Goal: Task Accomplishment & Management: Manage account settings

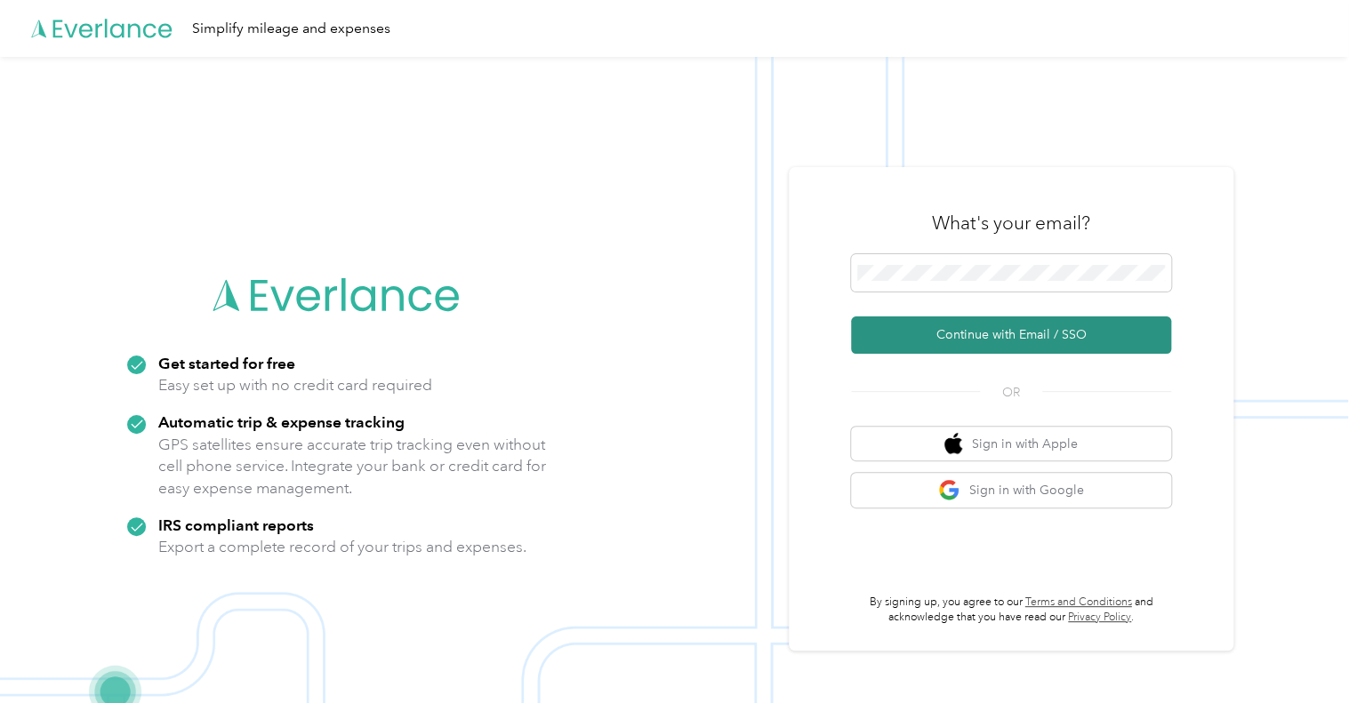
click at [985, 333] on button "Continue with Email / SSO" at bounding box center [1011, 335] width 320 height 37
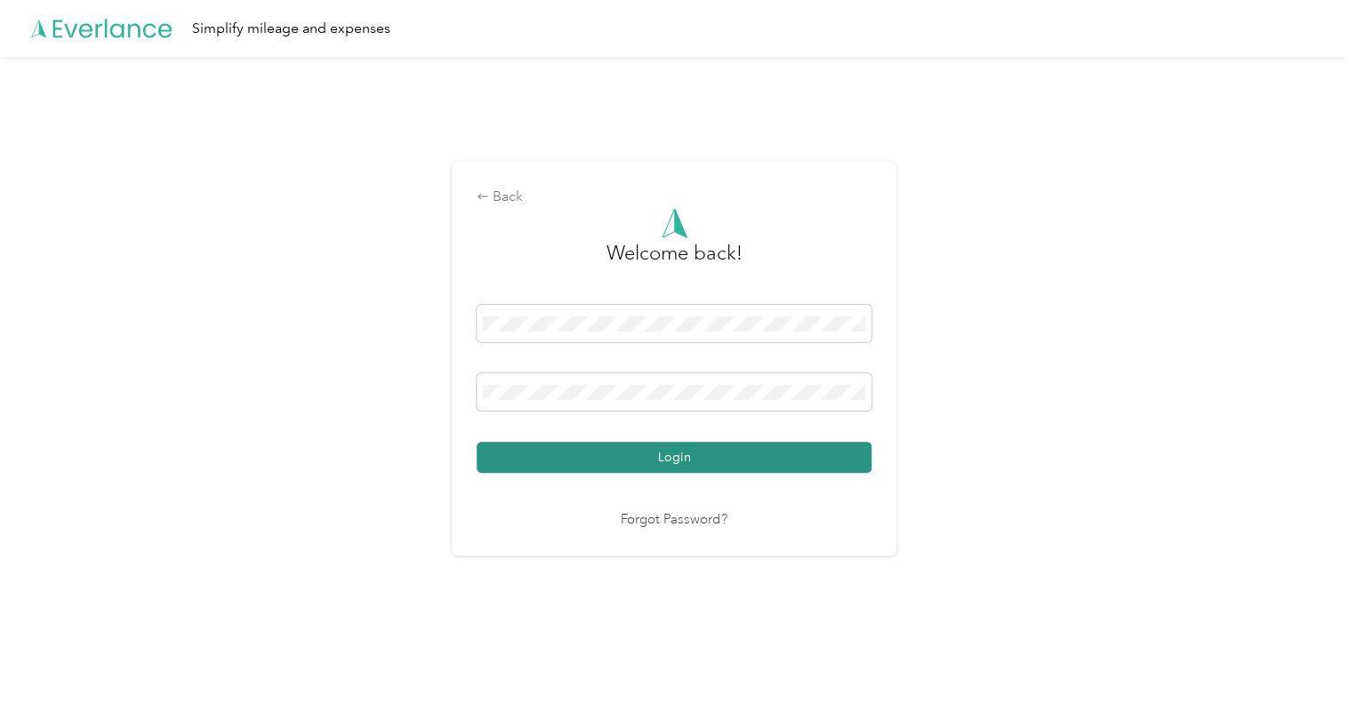
click at [634, 461] on button "Login" at bounding box center [674, 457] width 395 height 31
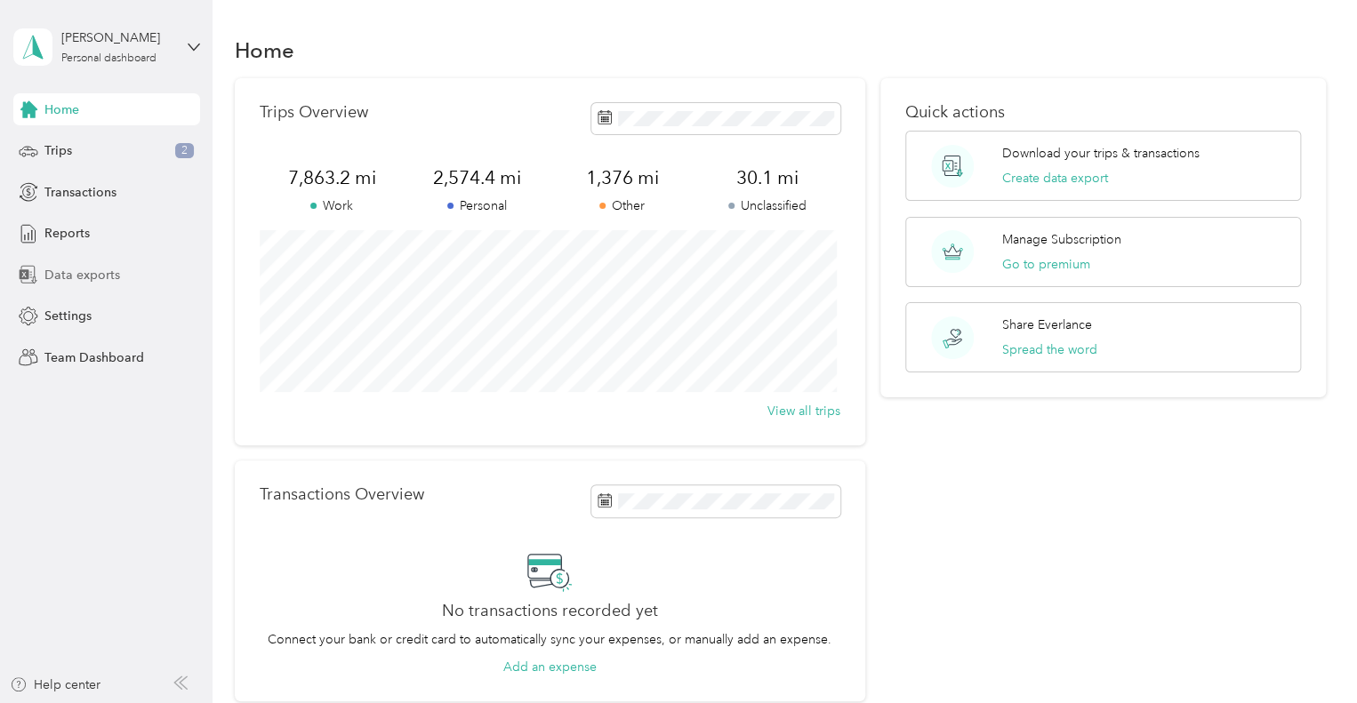
click at [85, 267] on span "Data exports" at bounding box center [82, 275] width 76 height 19
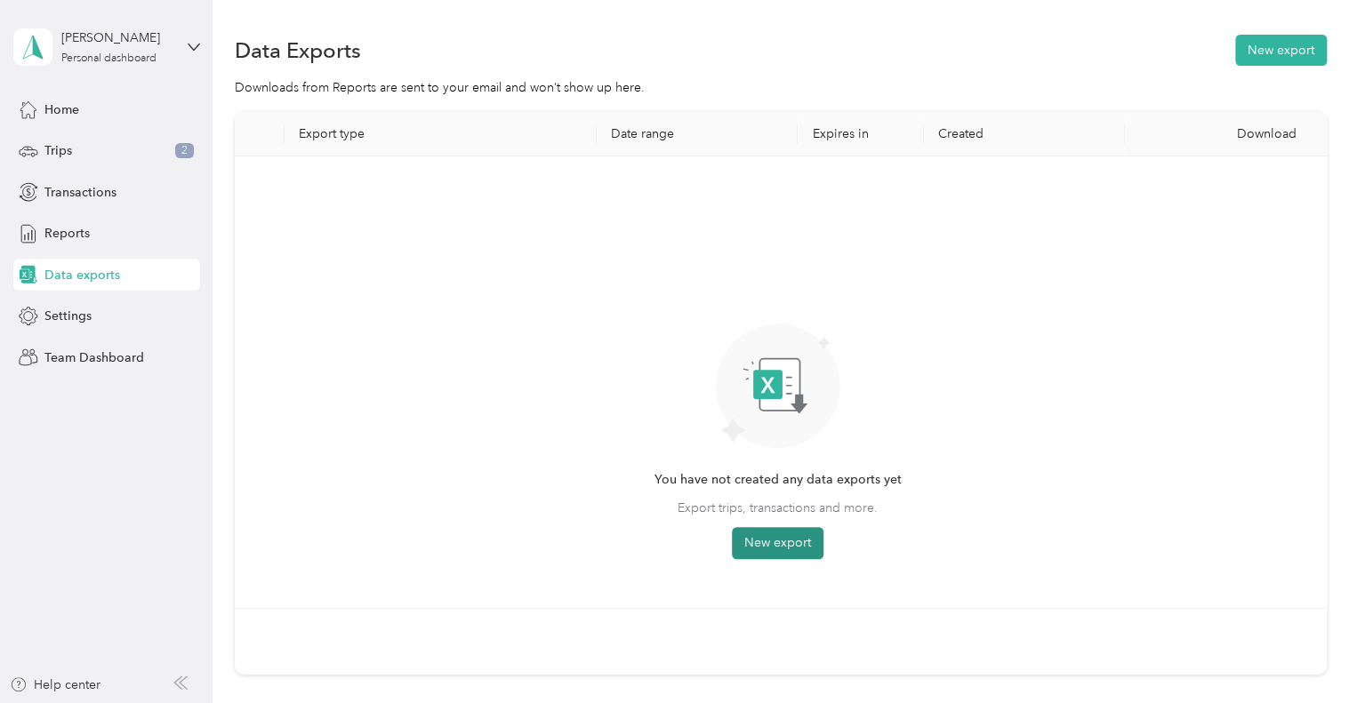
click at [746, 536] on button "New export" at bounding box center [778, 543] width 92 height 32
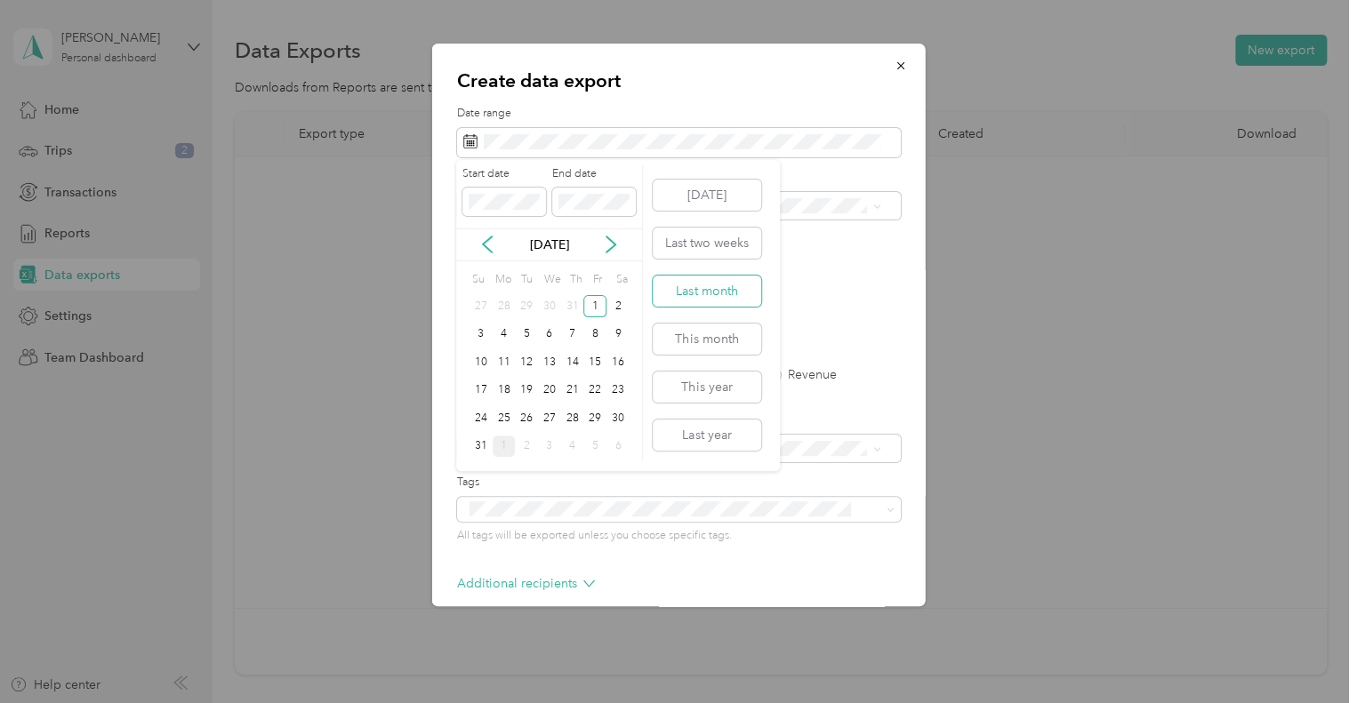
click at [696, 301] on button "Last month" at bounding box center [707, 291] width 108 height 31
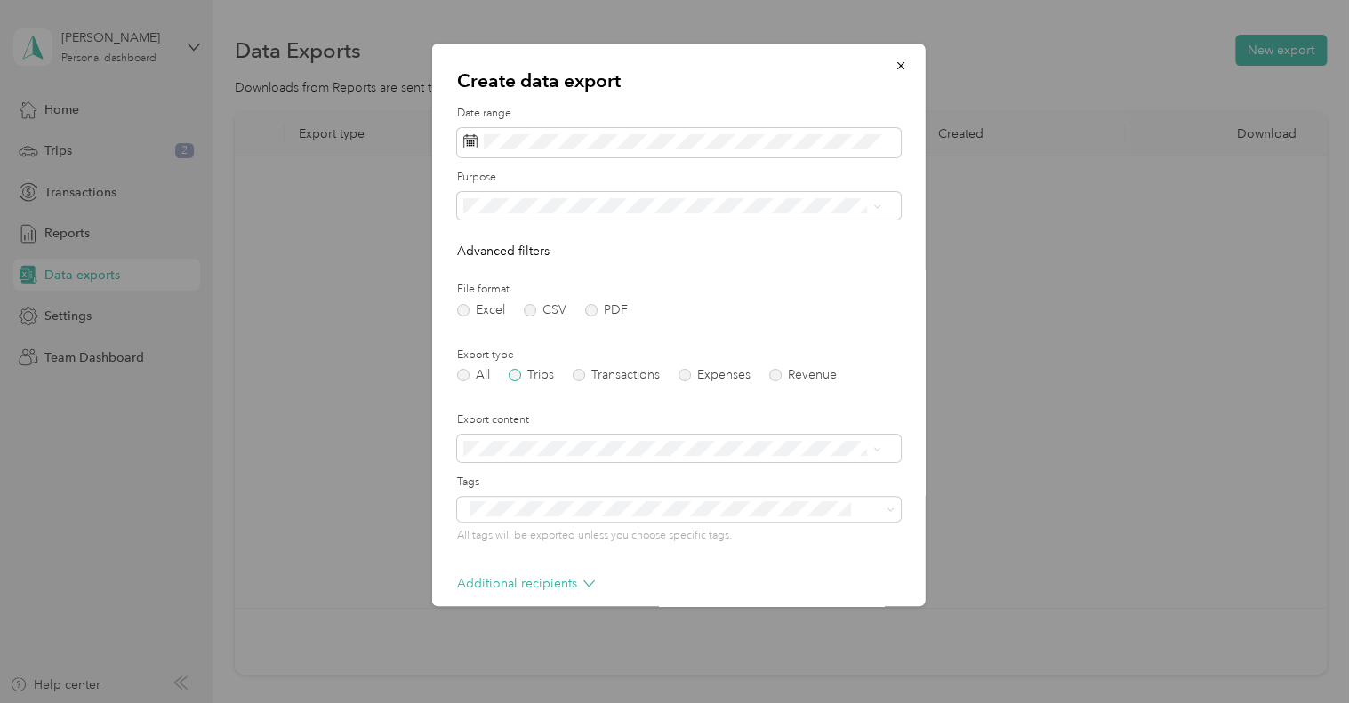
click at [512, 373] on label "Trips" at bounding box center [531, 375] width 45 height 12
click at [590, 312] on label "PDF" at bounding box center [606, 310] width 43 height 12
click at [873, 209] on icon at bounding box center [876, 207] width 8 height 8
click at [480, 272] on li "Work" at bounding box center [671, 268] width 430 height 31
click at [662, 270] on form "Date range Purpose Advanced filters File format Excel CSV PDF Export type All T…" at bounding box center [679, 401] width 444 height 590
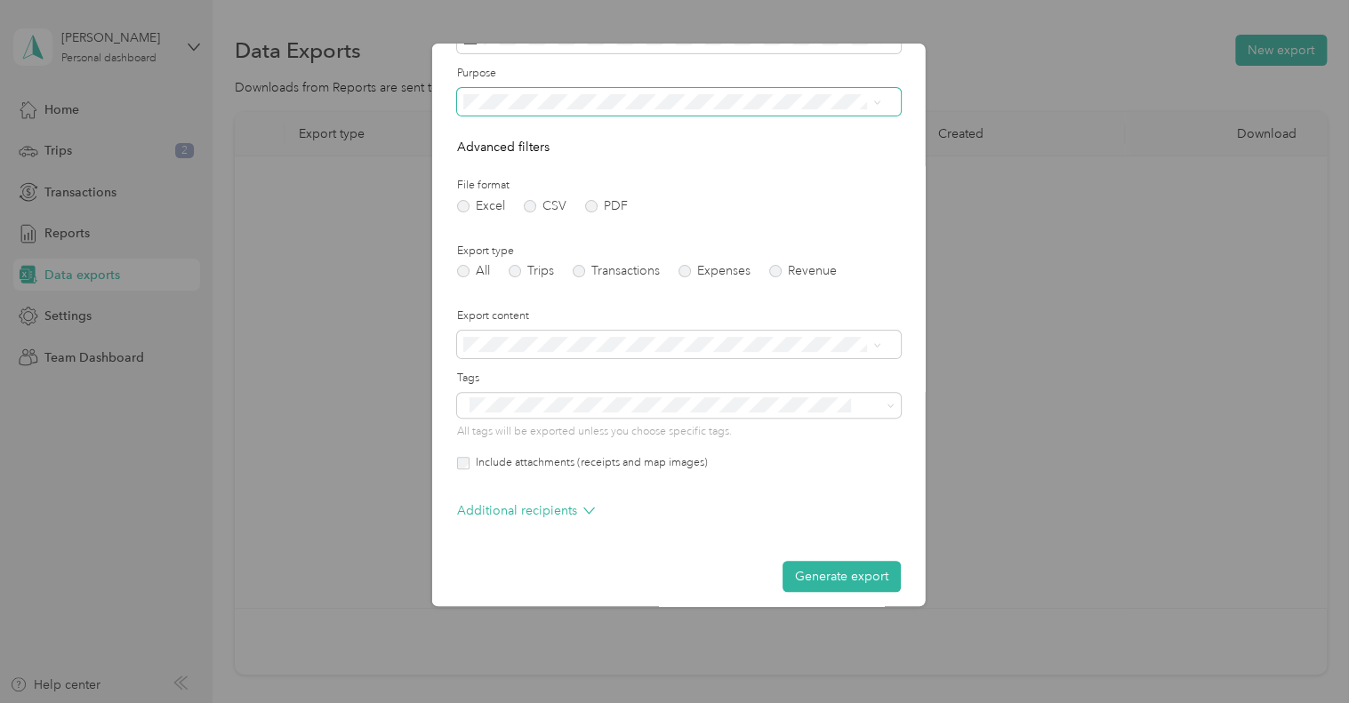
scroll to position [115, 0]
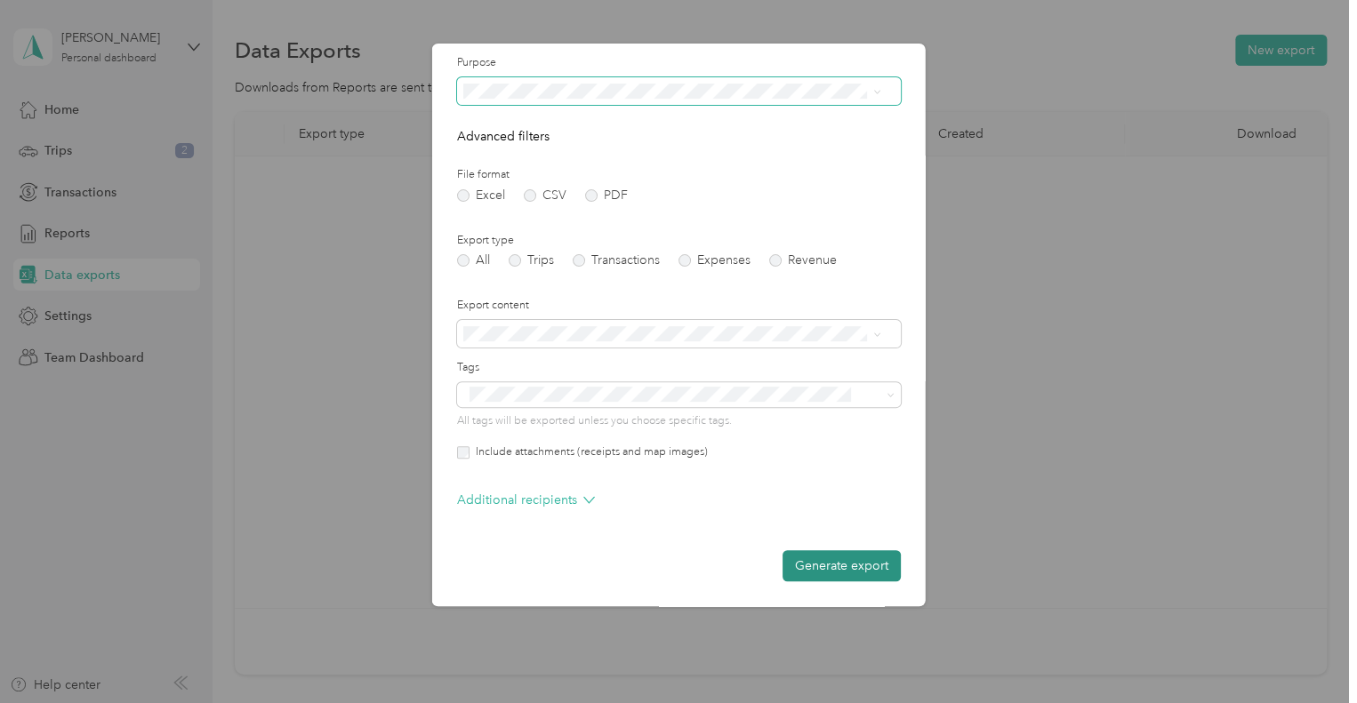
click at [844, 565] on button "Generate export" at bounding box center [841, 565] width 118 height 31
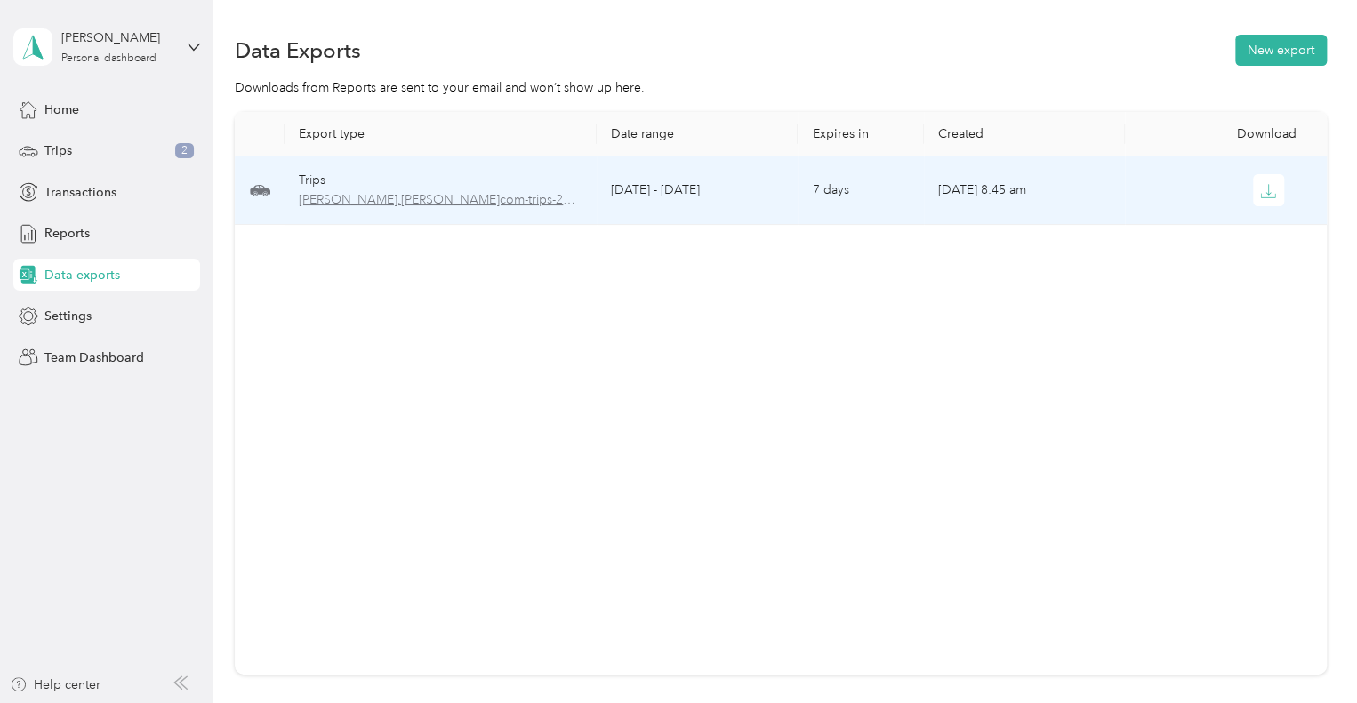
click at [353, 196] on span "harrison.dixon-brinker.com-trips-2025-08-01-2025-08-31.pdf" at bounding box center [441, 200] width 284 height 20
click at [374, 197] on span "harrison.dixon-brinker.com-trips-2025-08-01-2025-08-31.pdf" at bounding box center [441, 200] width 284 height 20
click at [491, 200] on span "harrison.dixon-brinker.com-trips-2025-08-01-2025-08-31.pdf" at bounding box center [441, 200] width 284 height 20
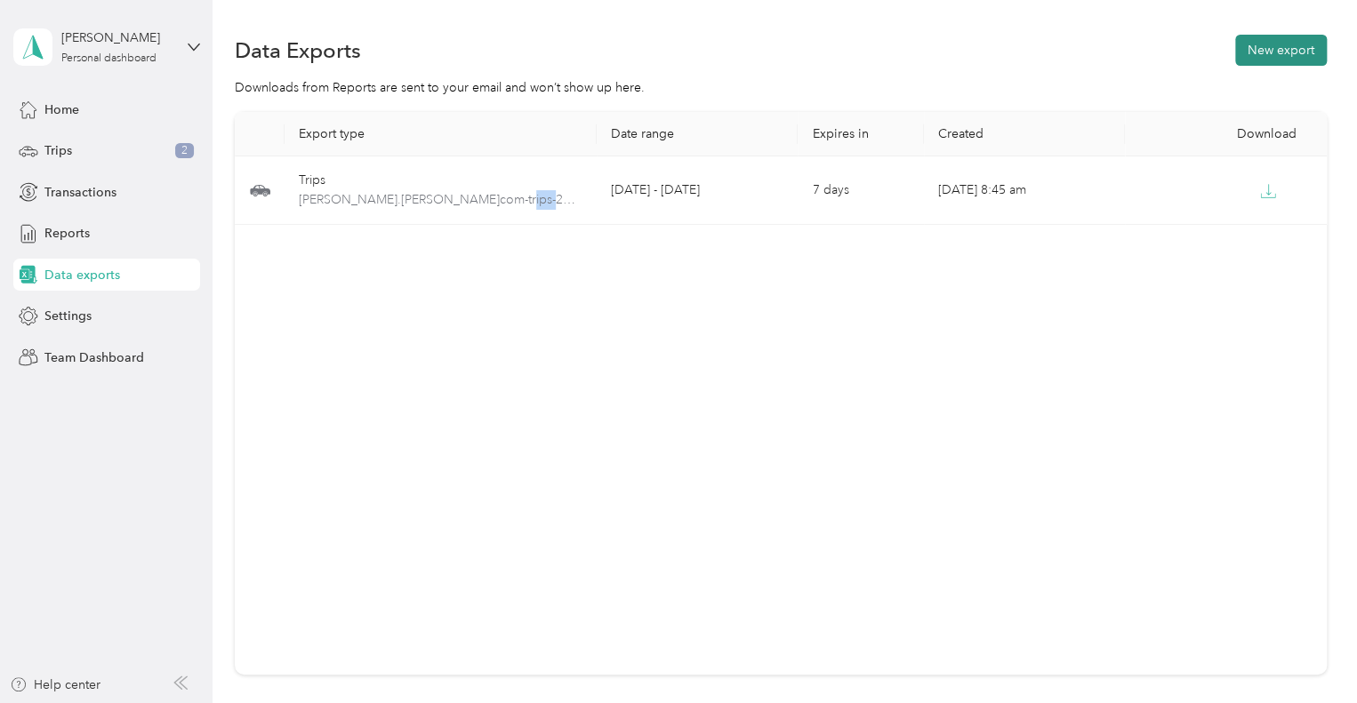
click at [1282, 45] on button "New export" at bounding box center [1281, 50] width 92 height 31
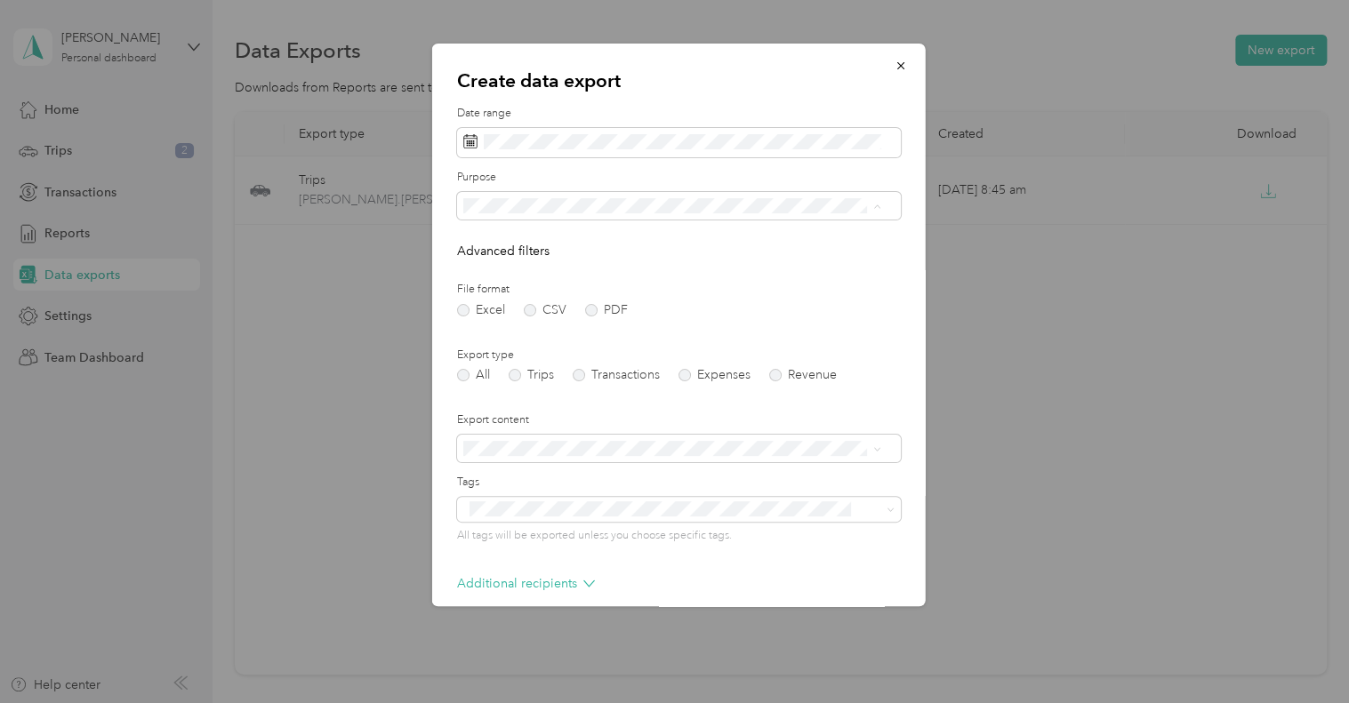
click at [491, 330] on span "Brinker International" at bounding box center [555, 331] width 172 height 15
click at [591, 305] on label "PDF" at bounding box center [606, 310] width 43 height 12
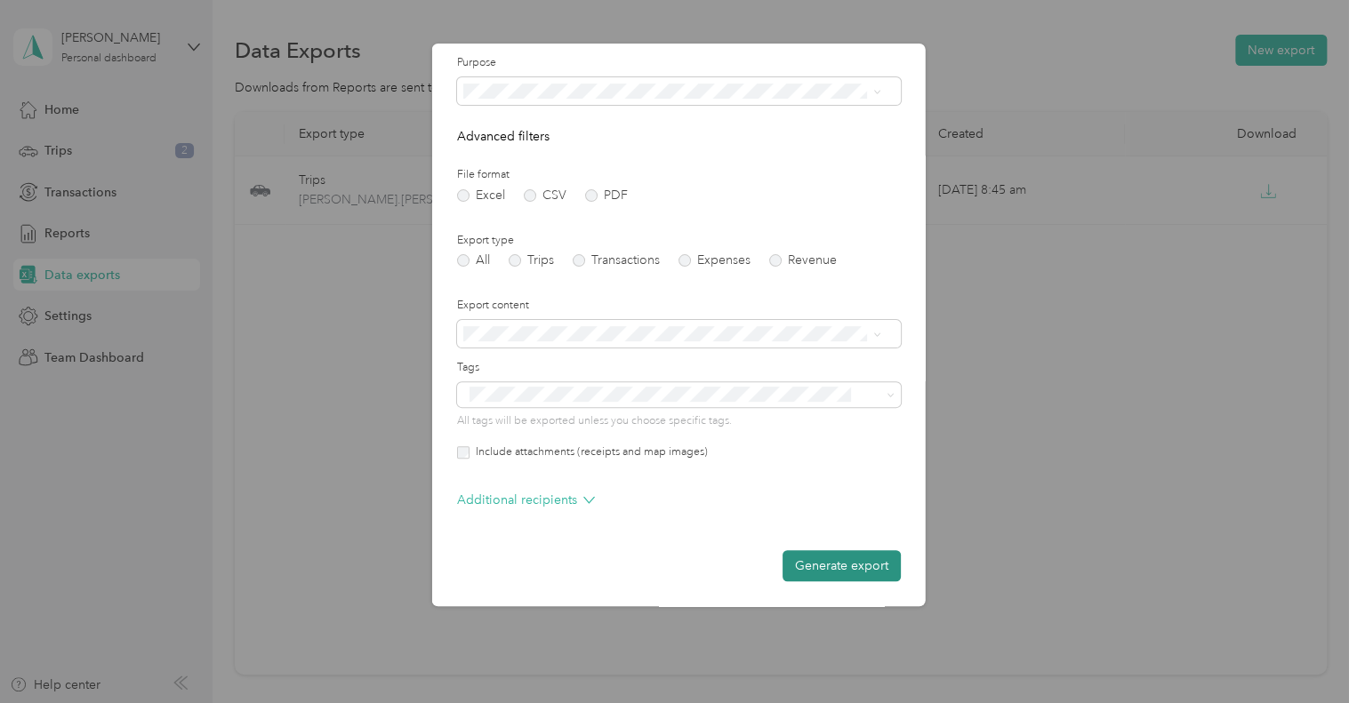
click at [822, 564] on button "Generate export" at bounding box center [841, 565] width 118 height 31
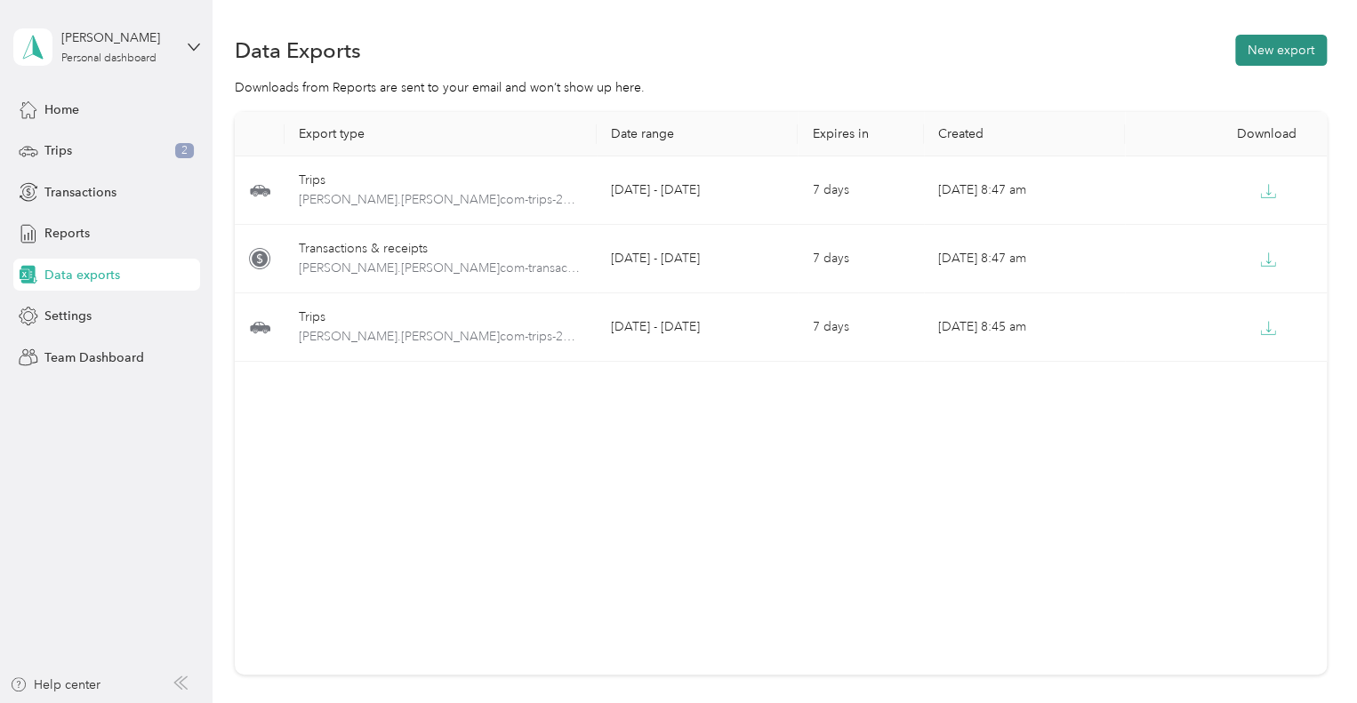
click at [1279, 35] on button "New export" at bounding box center [1281, 50] width 92 height 31
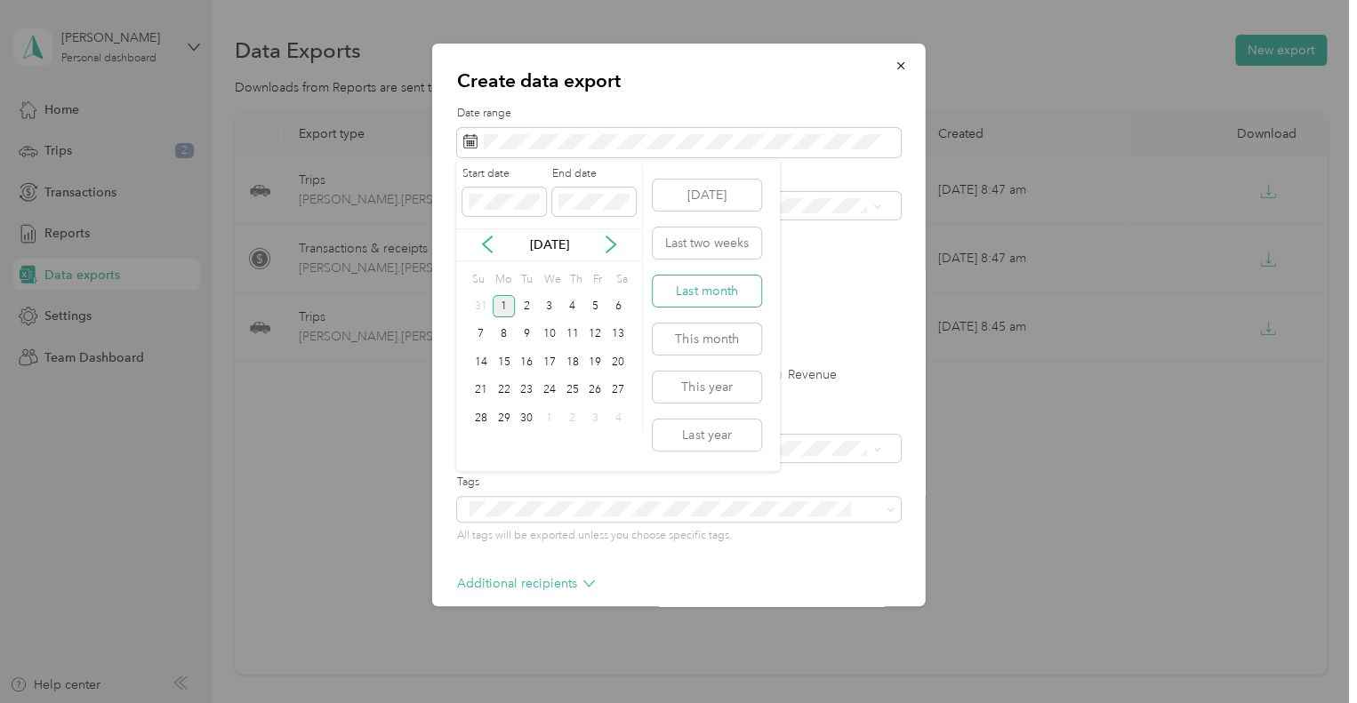
click at [690, 277] on button "Last month" at bounding box center [707, 291] width 108 height 31
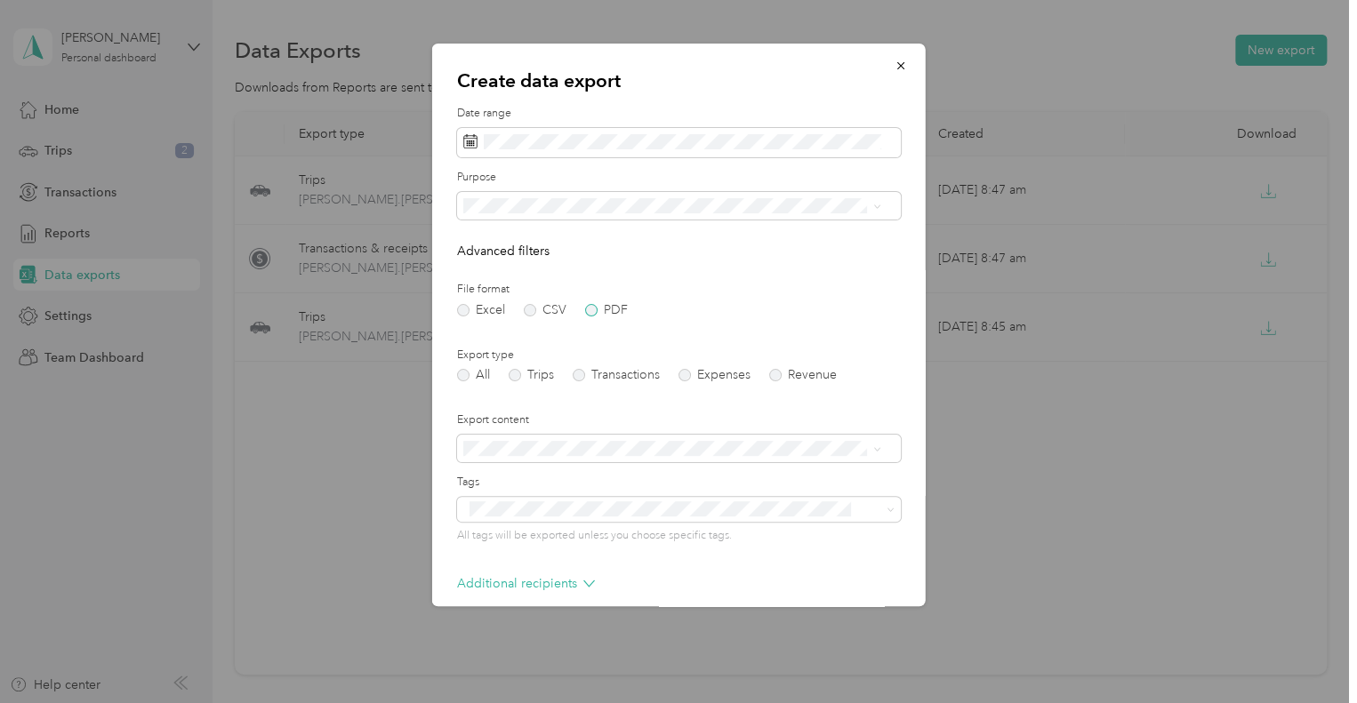
click at [591, 310] on label "PDF" at bounding box center [606, 310] width 43 height 12
click at [878, 203] on icon at bounding box center [876, 207] width 8 height 8
click at [511, 331] on li "Brinker International" at bounding box center [671, 327] width 430 height 31
click at [873, 201] on span at bounding box center [876, 205] width 8 height 15
click at [877, 204] on icon at bounding box center [876, 207] width 8 height 8
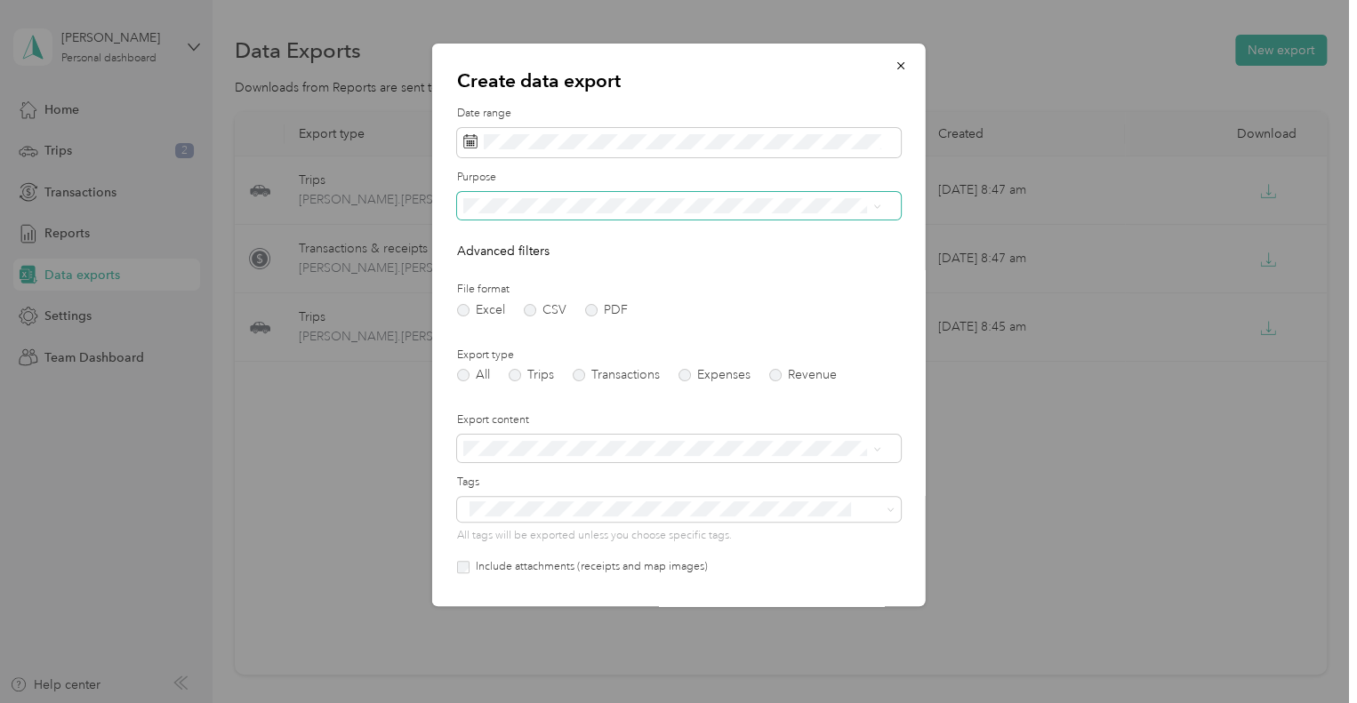
click at [492, 263] on span "Work" at bounding box center [484, 263] width 30 height 15
click at [717, 317] on form "Date range Purpose Advanced filters File format Excel CSV PDF Export type All T…" at bounding box center [679, 401] width 444 height 590
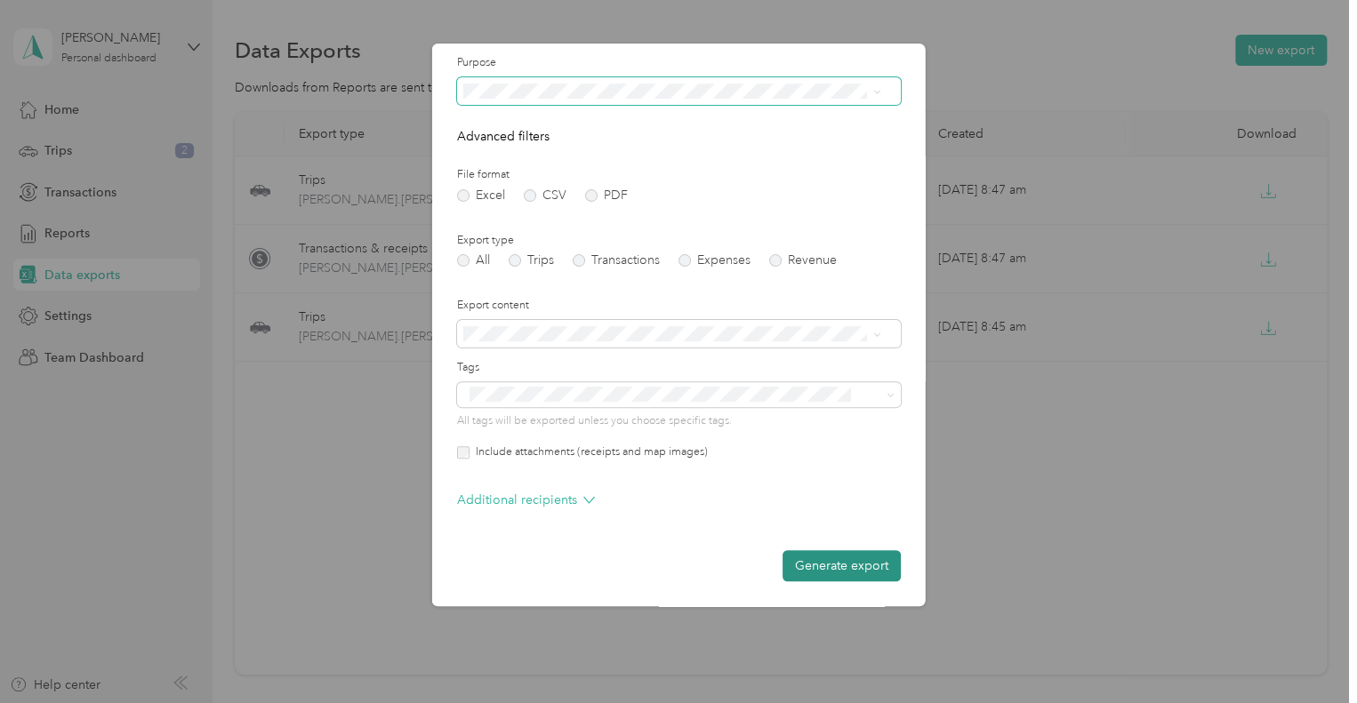
click at [819, 557] on button "Generate export" at bounding box center [841, 565] width 118 height 31
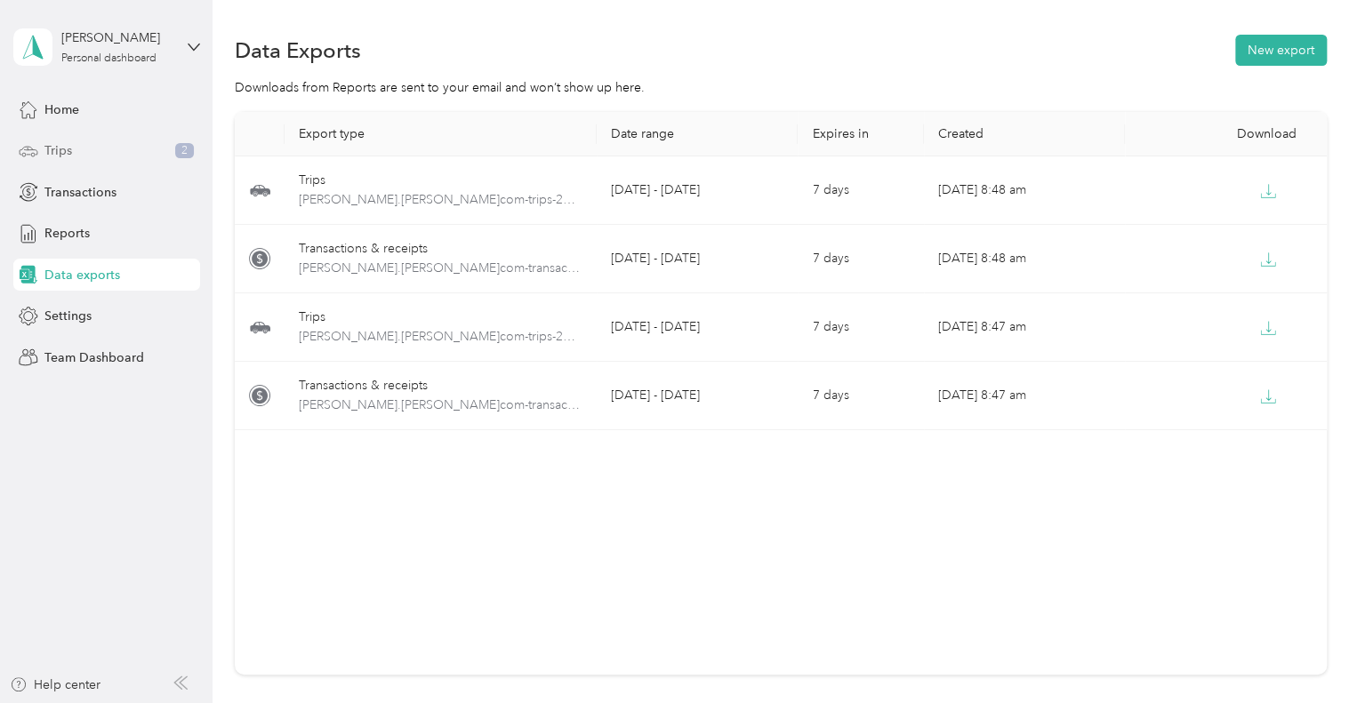
click at [188, 148] on span "2" at bounding box center [184, 151] width 19 height 16
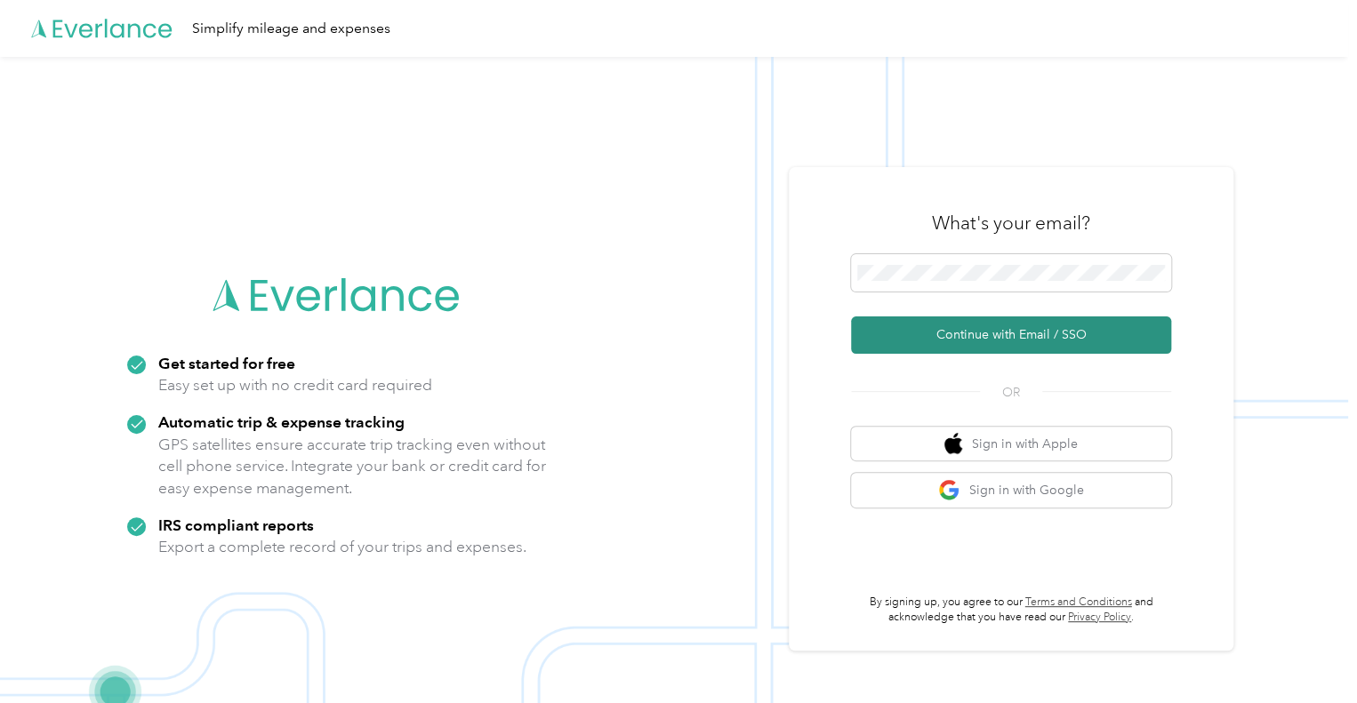
click at [1018, 330] on button "Continue with Email / SSO" at bounding box center [1011, 335] width 320 height 37
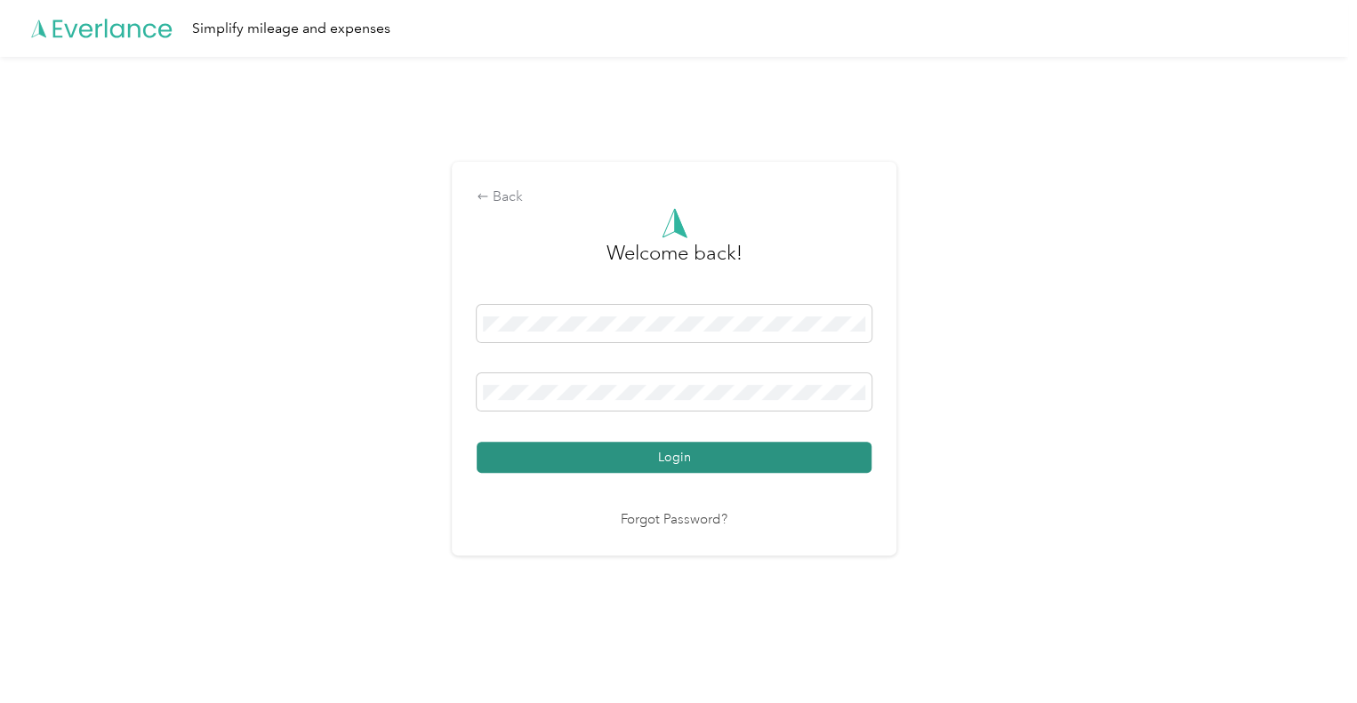
click at [528, 458] on button "Login" at bounding box center [674, 457] width 395 height 31
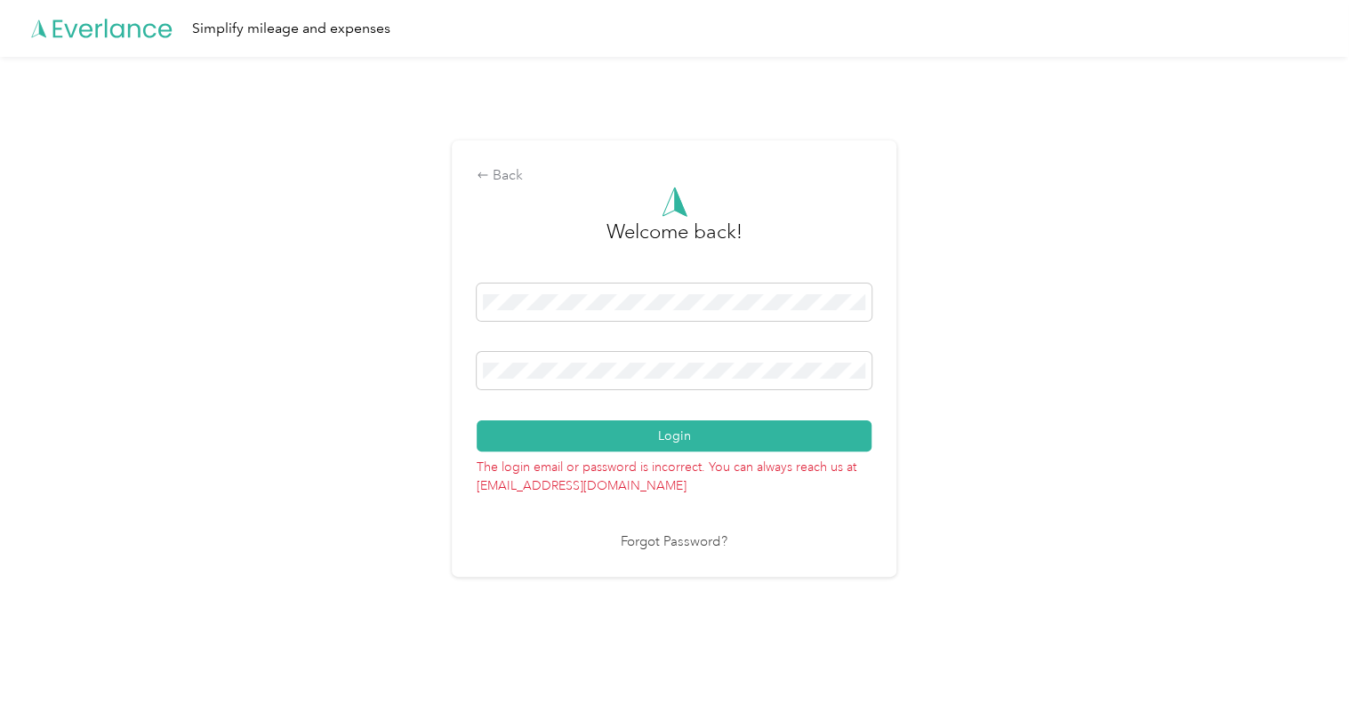
click at [676, 539] on link "Forgot Password?" at bounding box center [674, 543] width 107 height 20
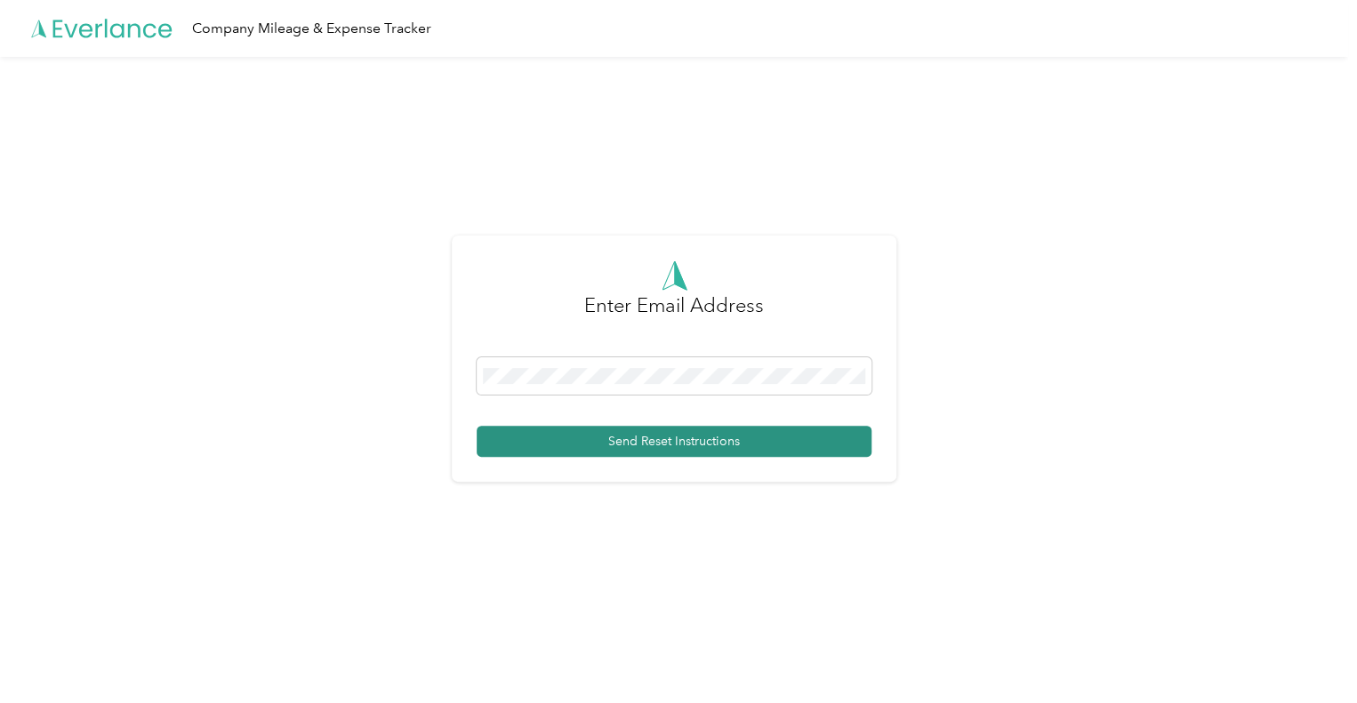
click at [635, 440] on button "Send Reset Instructions" at bounding box center [674, 441] width 395 height 31
